Goal: Transaction & Acquisition: Purchase product/service

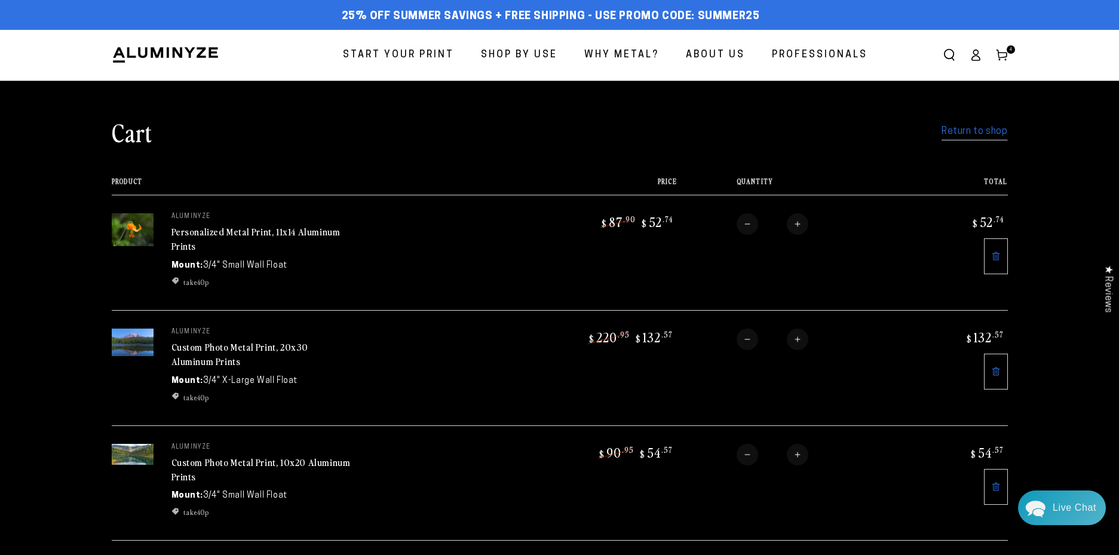
click at [412, 57] on span "Start Your Print" at bounding box center [398, 55] width 111 height 17
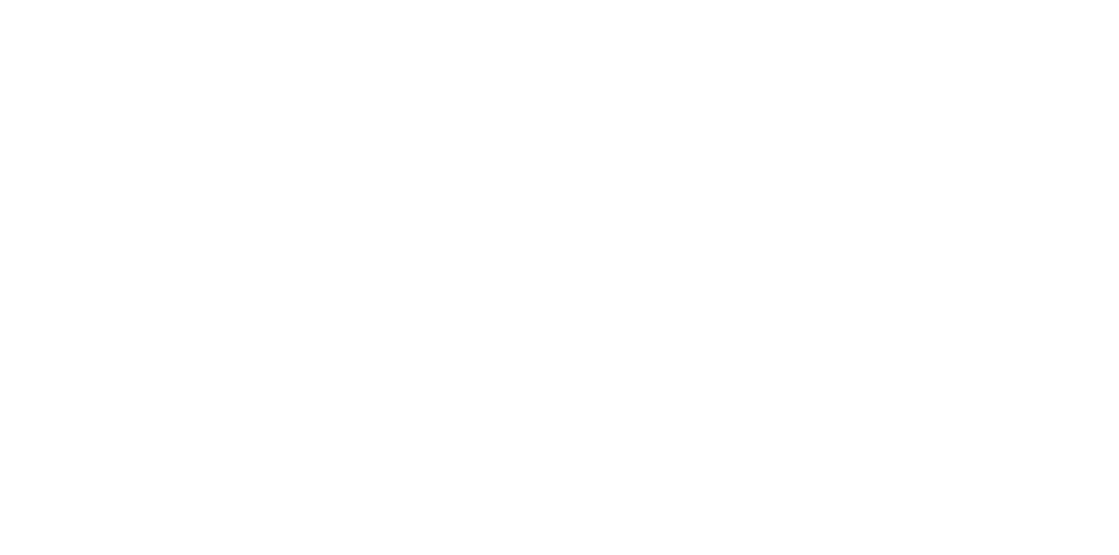
select select "**********"
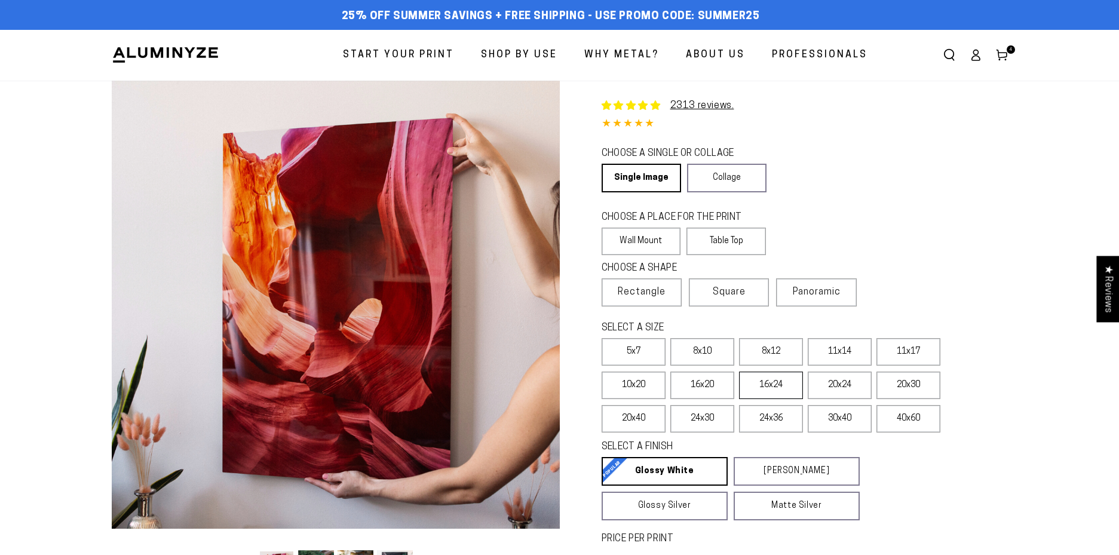
click at [768, 390] on label "16x24" at bounding box center [771, 385] width 64 height 27
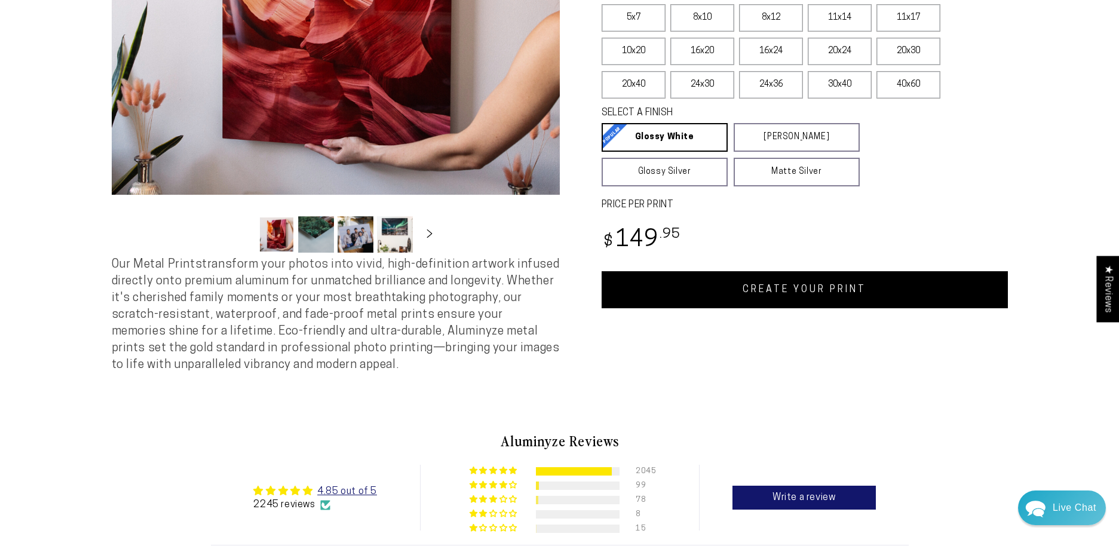
click at [790, 289] on link "CREATE YOUR PRINT" at bounding box center [805, 289] width 406 height 37
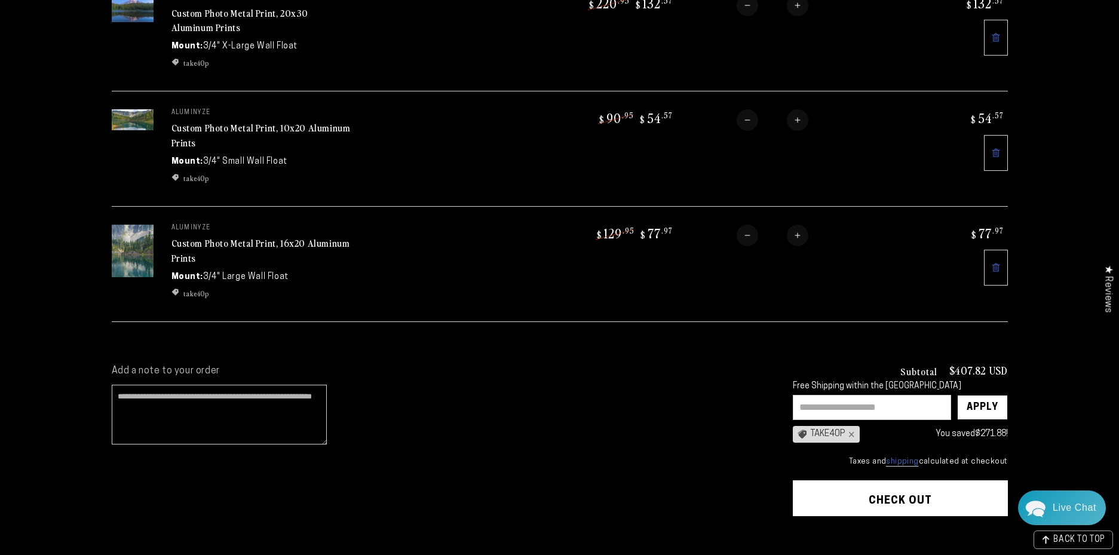
scroll to position [453, 0]
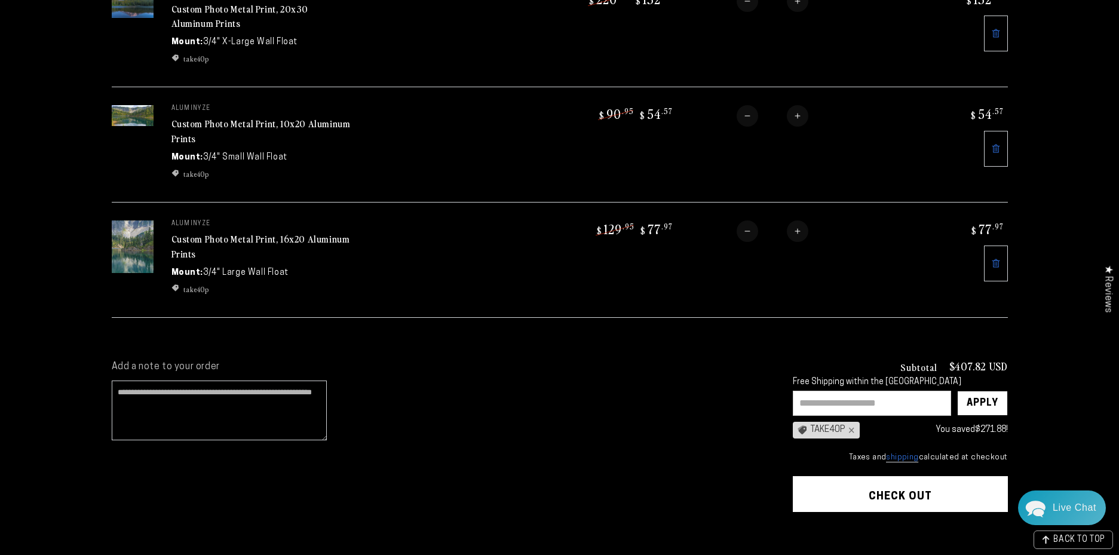
click at [895, 495] on button "Check out" at bounding box center [900, 494] width 215 height 36
